Goal: Navigation & Orientation: Understand site structure

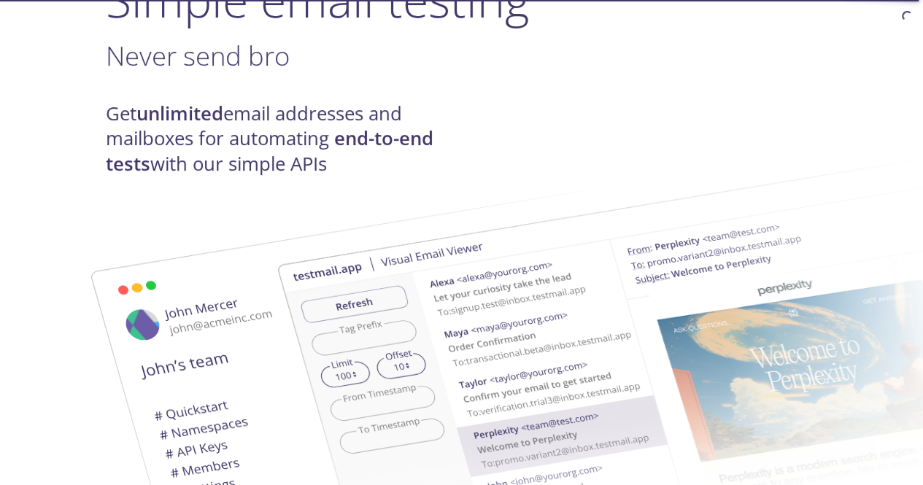
scroll to position [73, 0]
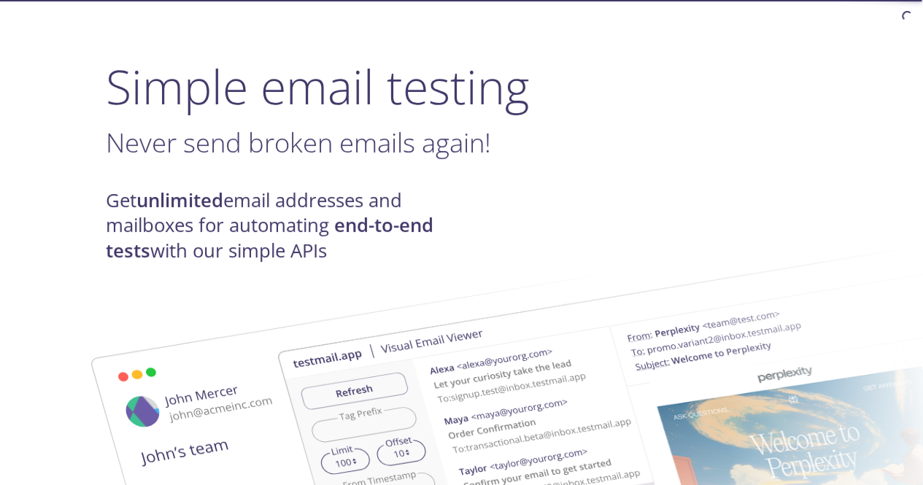
click at [276, 227] on img at bounding box center [670, 464] width 788 height 494
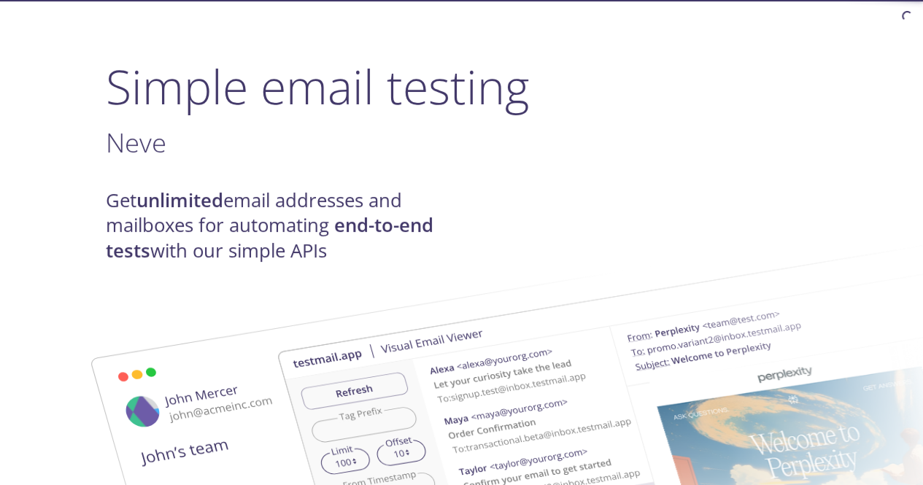
click at [276, 227] on img at bounding box center [670, 464] width 788 height 494
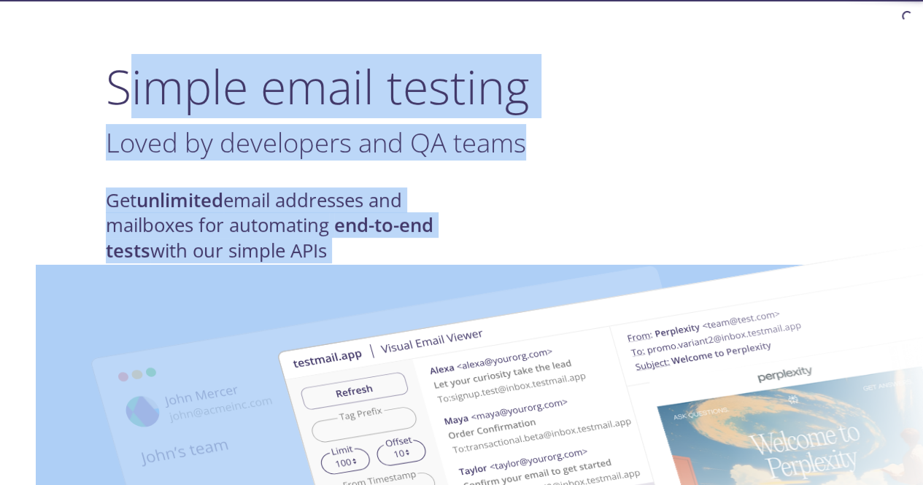
drag, startPoint x: 119, startPoint y: 92, endPoint x: 328, endPoint y: 235, distance: 253.5
click at [325, 237] on img at bounding box center [670, 464] width 788 height 494
click at [356, 222] on img at bounding box center [670, 464] width 788 height 494
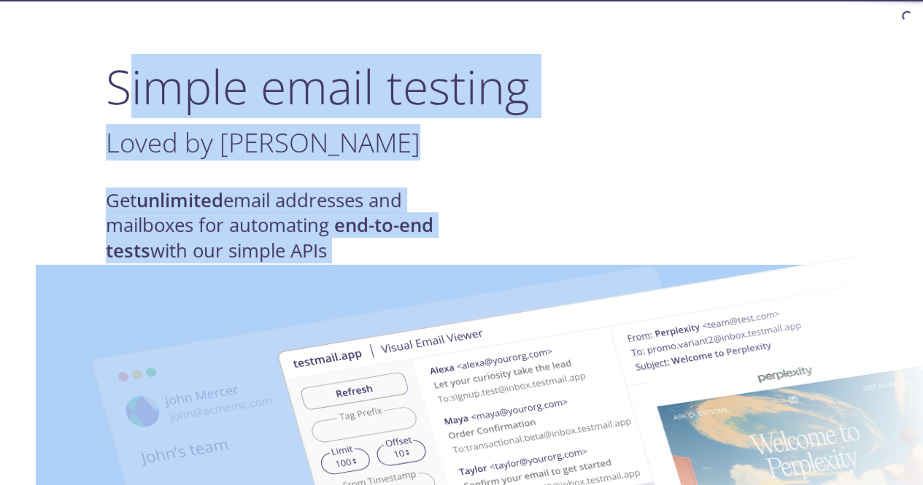
click at [344, 249] on img at bounding box center [670, 464] width 788 height 494
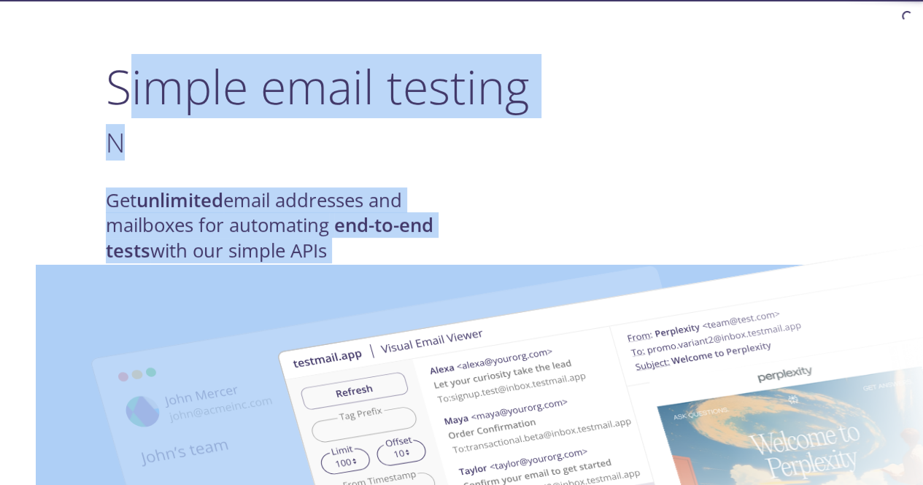
click at [115, 136] on span "N" at bounding box center [115, 142] width 19 height 36
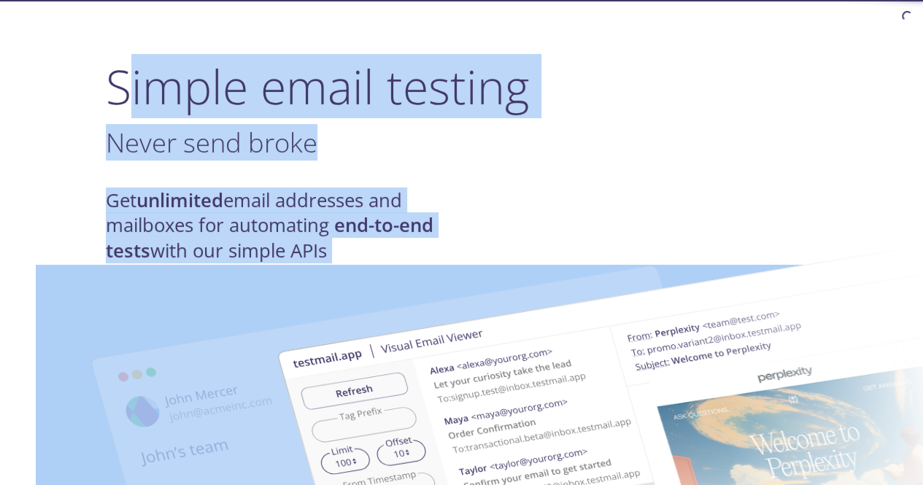
click at [137, 59] on h1 "Simple email testing" at bounding box center [462, 86] width 712 height 56
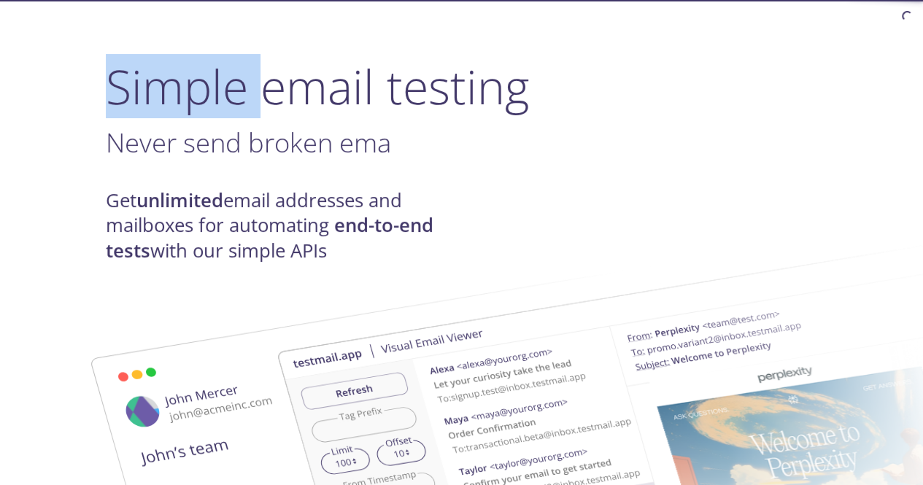
click at [137, 59] on h1 "Simple email testing" at bounding box center [462, 86] width 712 height 56
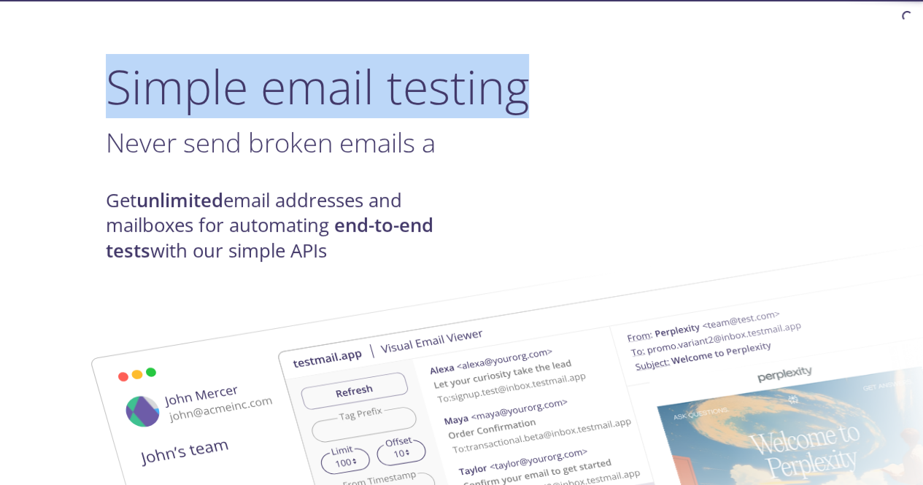
click at [137, 59] on h1 "Simple email testing" at bounding box center [462, 86] width 712 height 56
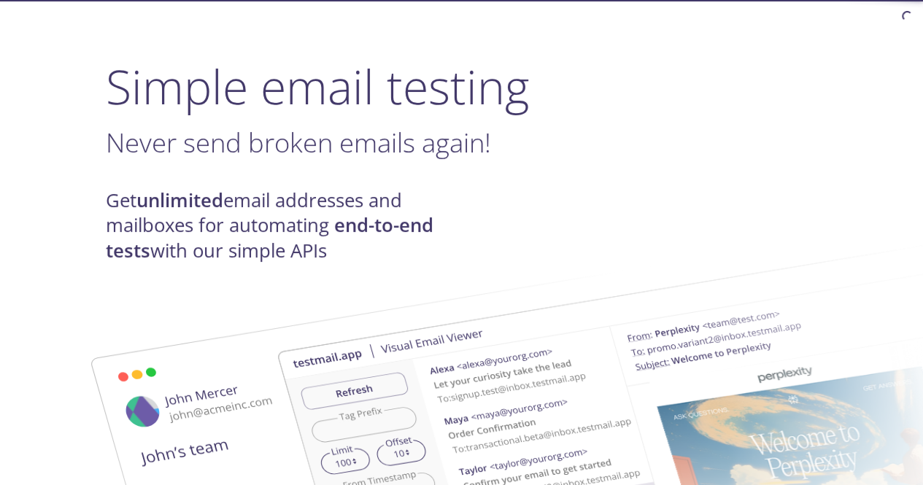
click at [209, 133] on span "Never send broken emails again!" at bounding box center [298, 142] width 385 height 36
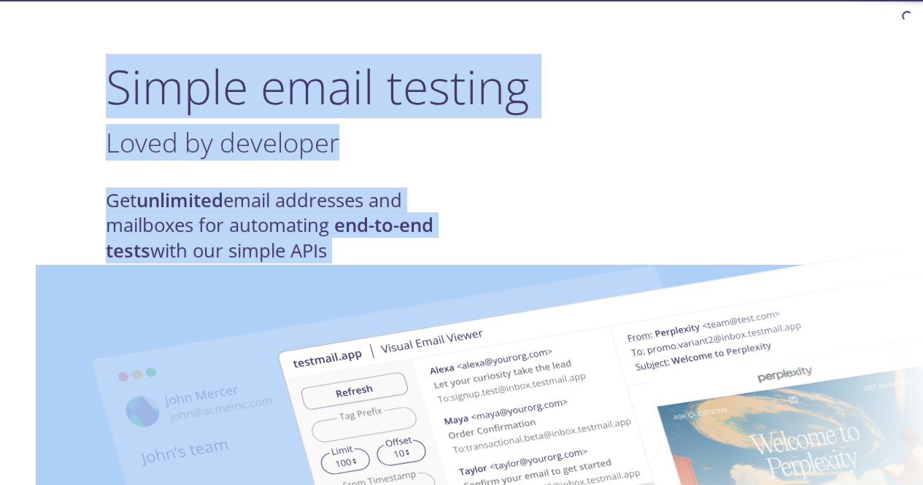
drag, startPoint x: 99, startPoint y: 87, endPoint x: 403, endPoint y: 209, distance: 327.2
click at [543, 129] on h3 "Loved by developers and ." at bounding box center [462, 142] width 712 height 33
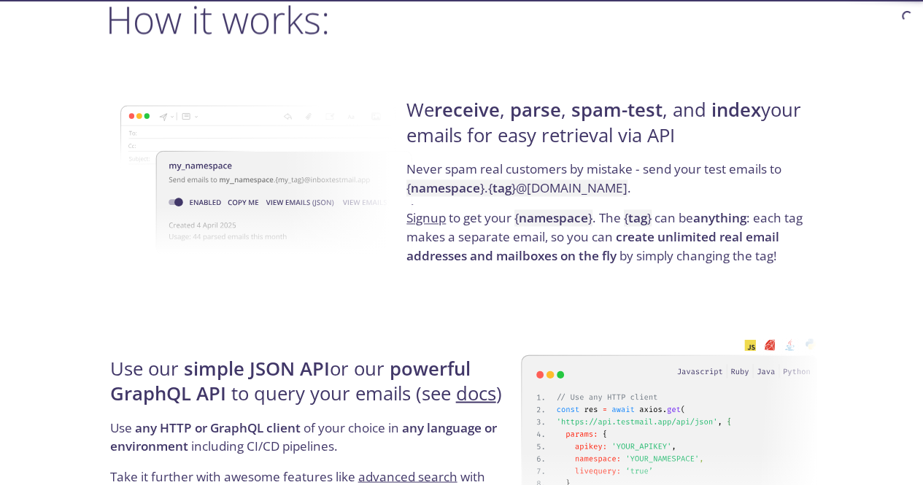
scroll to position [1094, 0]
click at [602, 104] on strong "spam-test" at bounding box center [616, 109] width 91 height 26
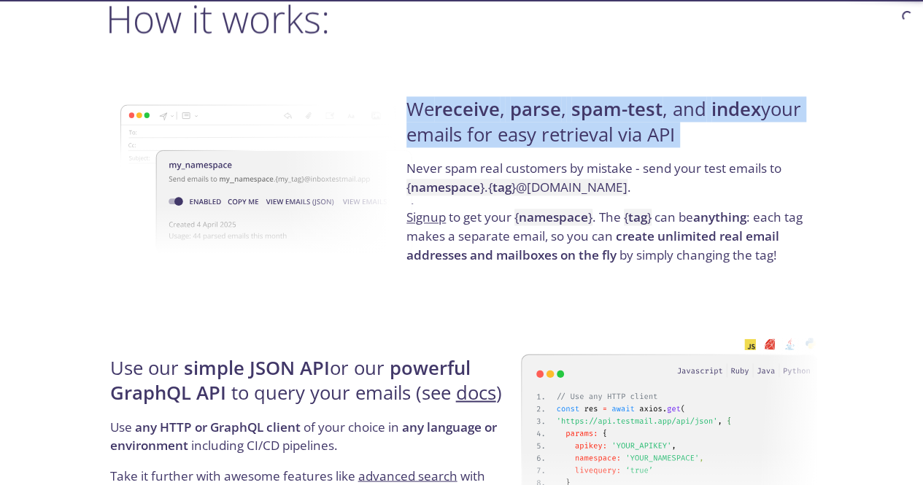
click at [602, 104] on strong "spam-test" at bounding box center [616, 109] width 91 height 26
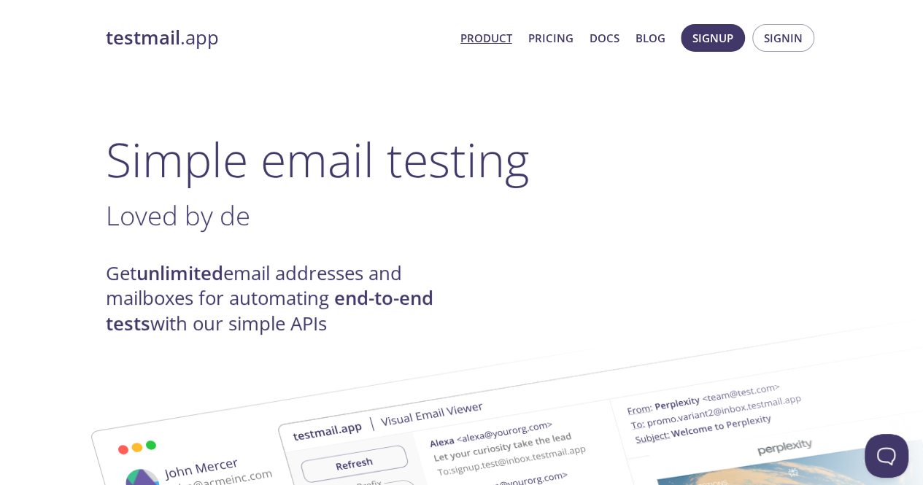
scroll to position [0, 0]
